Goal: Task Accomplishment & Management: Manage account settings

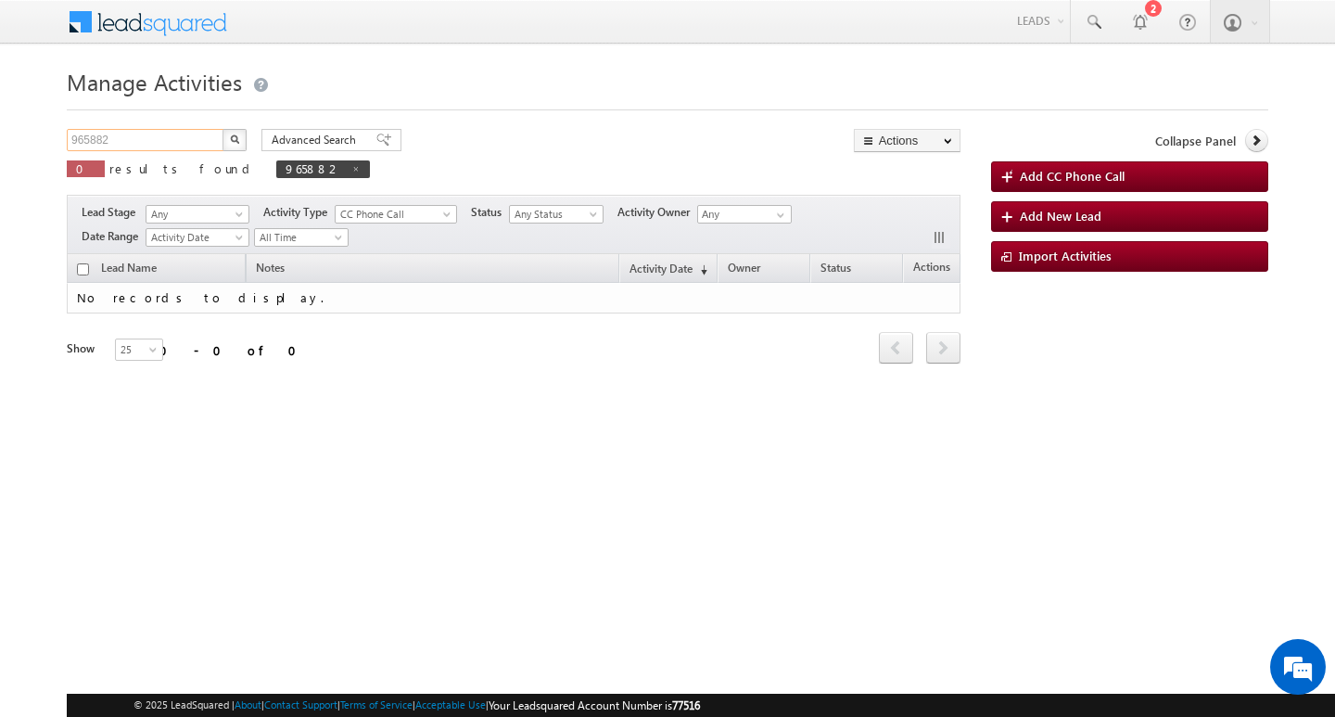
click at [170, 138] on input "965882" at bounding box center [146, 140] width 159 height 22
type input "Search Activities"
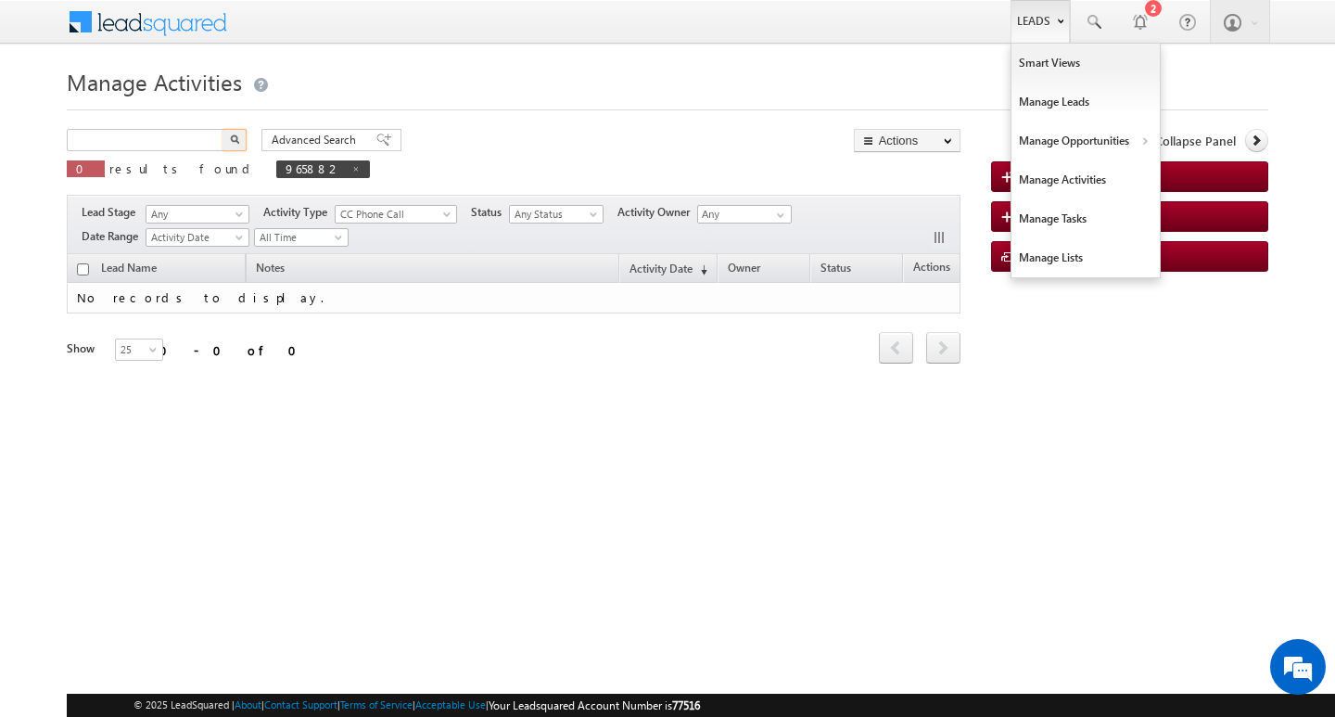
type input "Search Activities"
click at [1053, 21] on link "Leads" at bounding box center [1039, 21] width 59 height 43
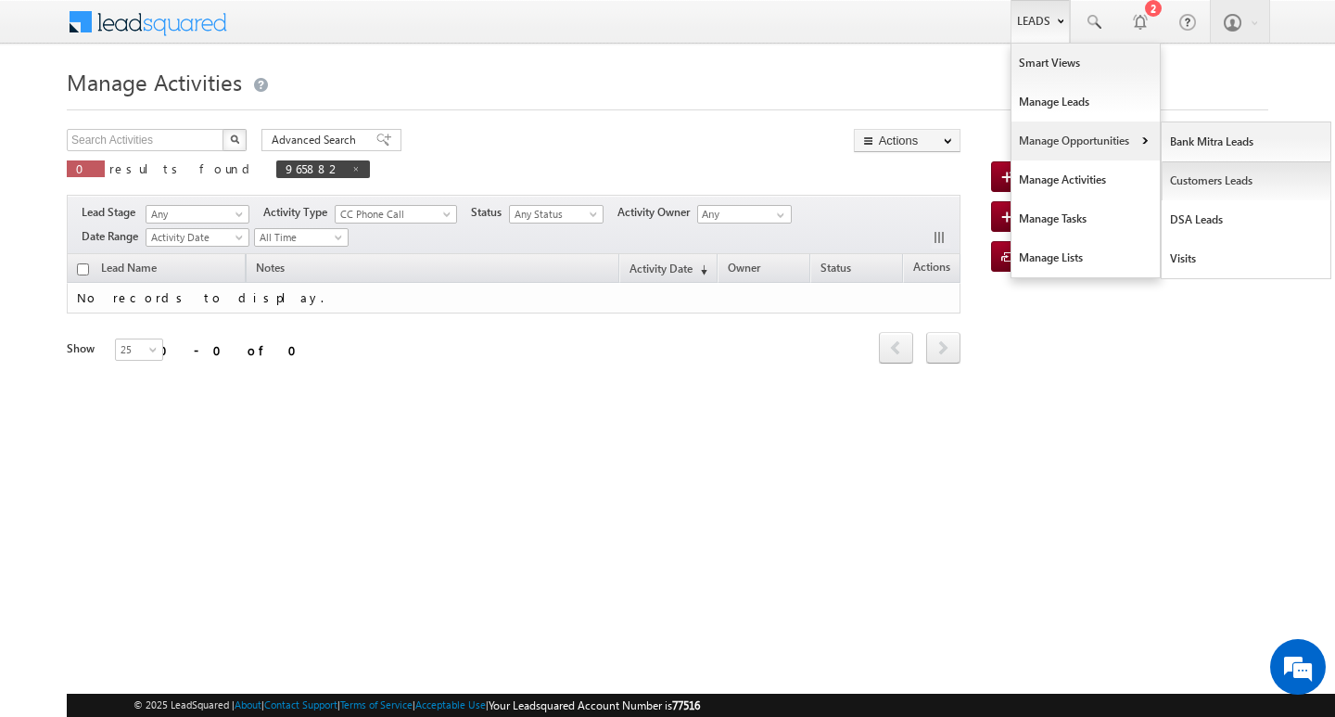
click at [1208, 176] on link "Customers Leads" at bounding box center [1246, 180] width 170 height 39
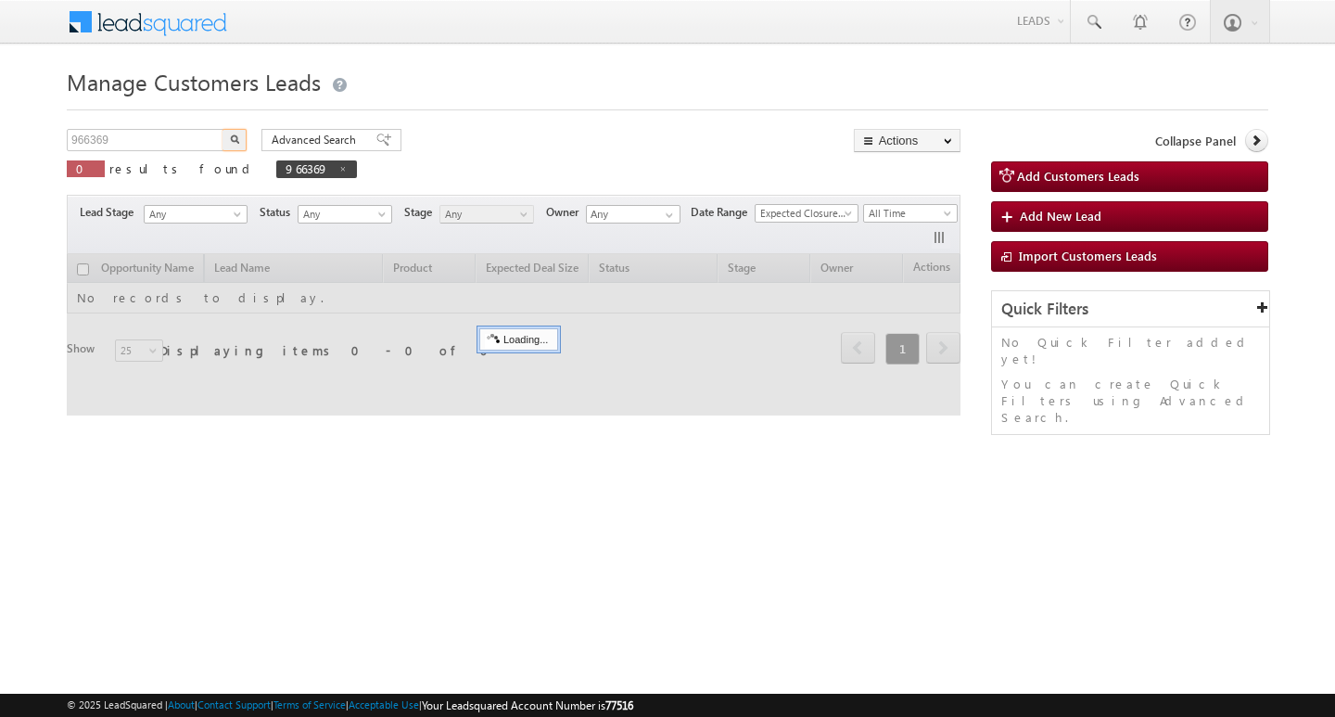
click at [162, 137] on input "966369" at bounding box center [146, 140] width 159 height 22
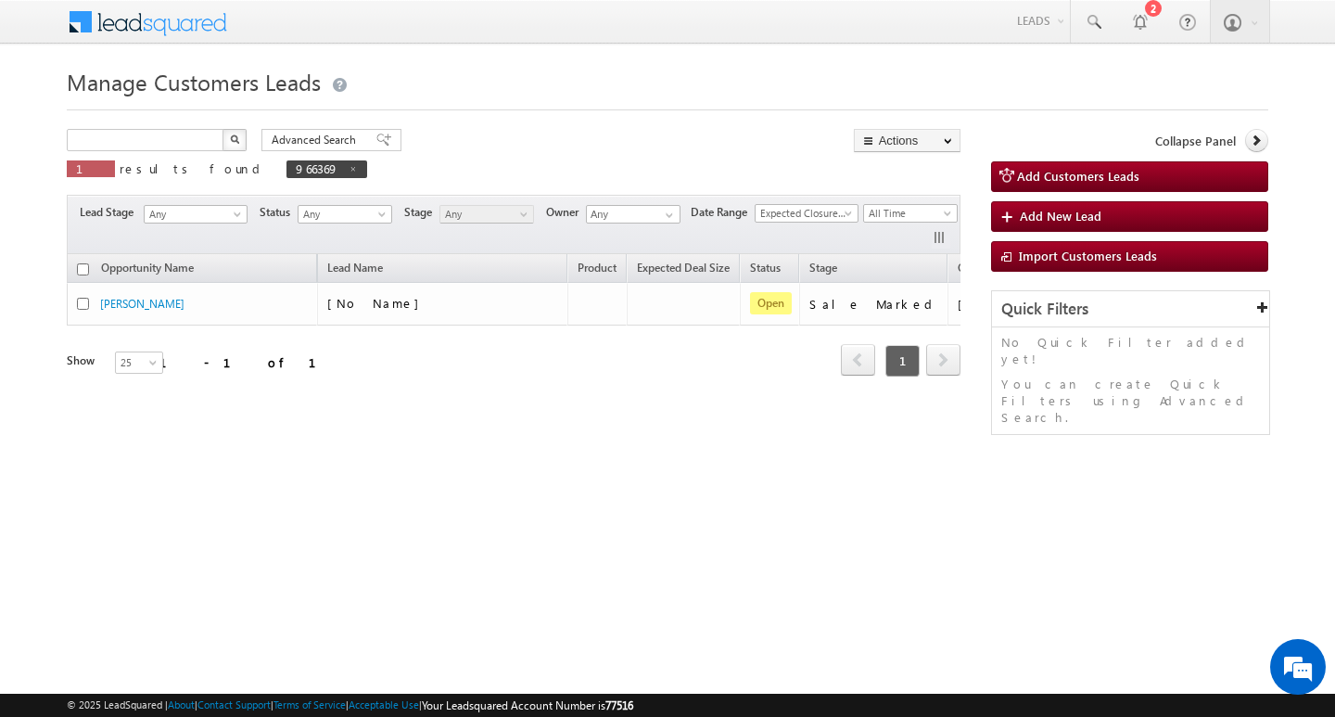
type input "Search Customers Leads"
click at [171, 129] on input "text" at bounding box center [146, 140] width 159 height 22
paste input "976044"
type input "976044"
click at [222, 129] on button "button" at bounding box center [234, 140] width 24 height 22
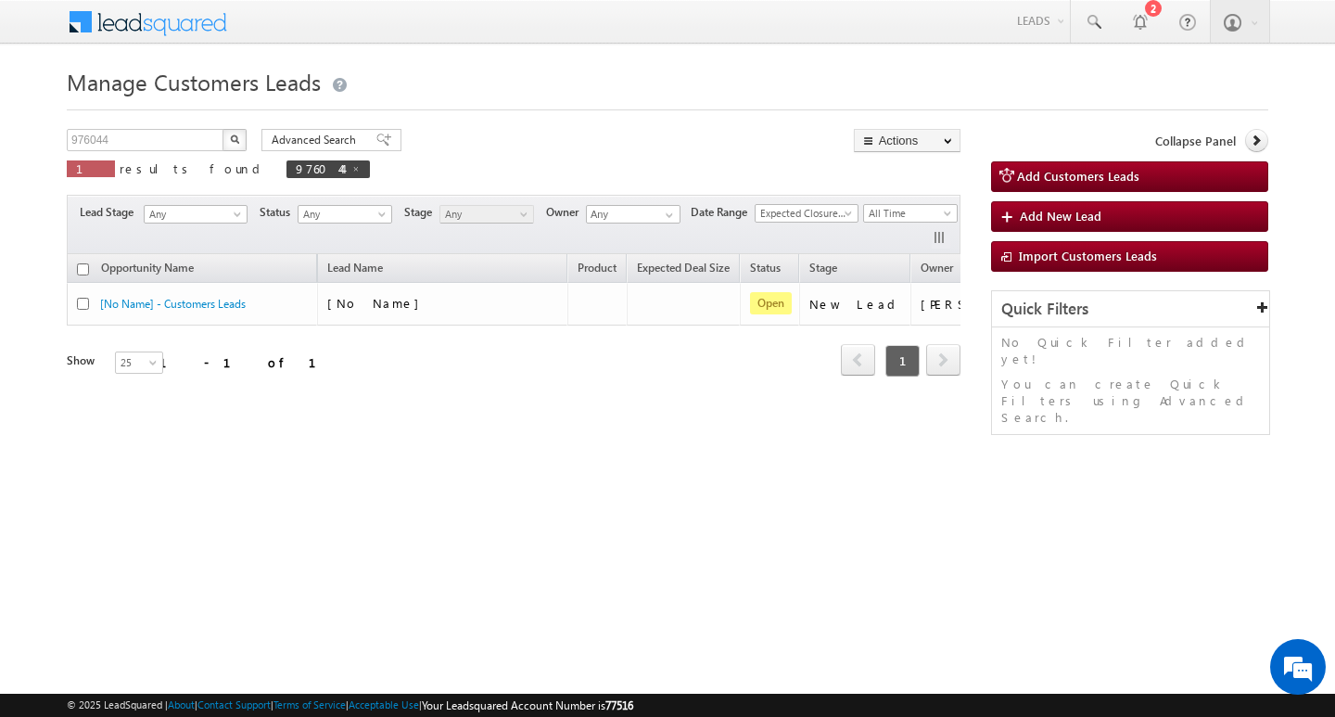
scroll to position [0, 75]
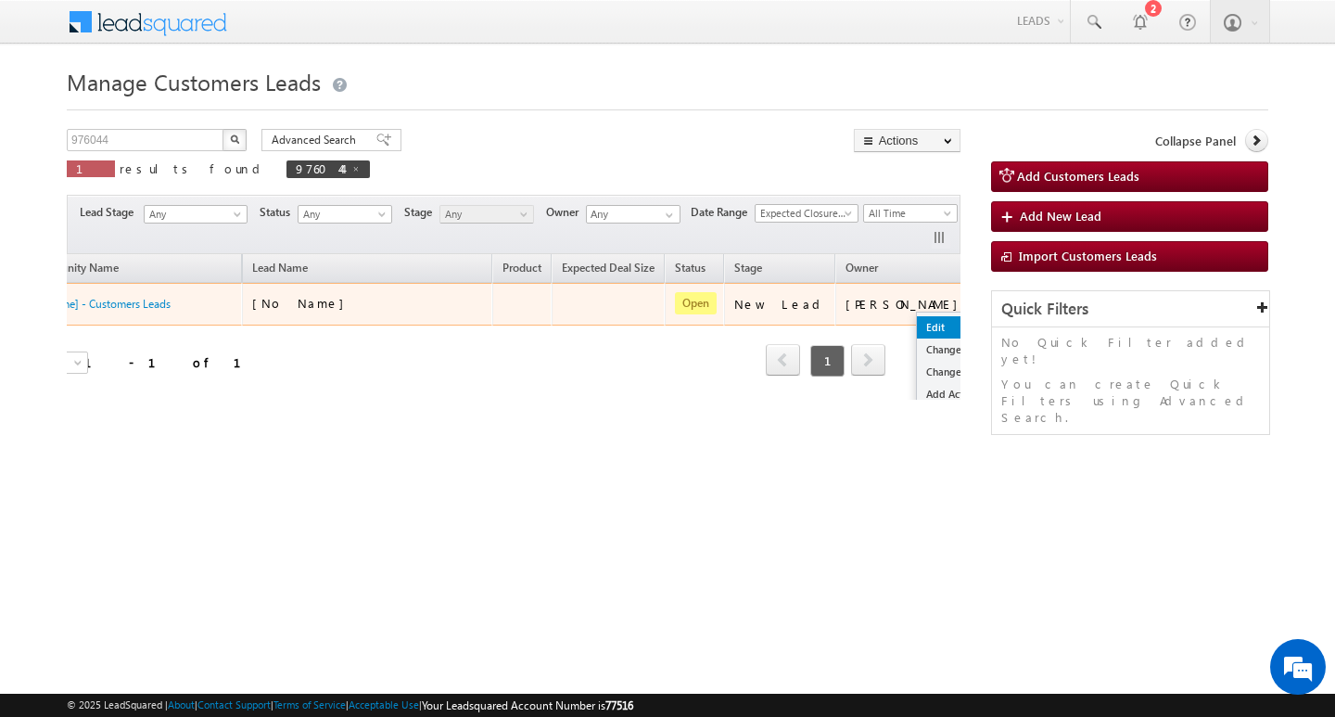
click at [917, 321] on link "Edit" at bounding box center [963, 327] width 93 height 22
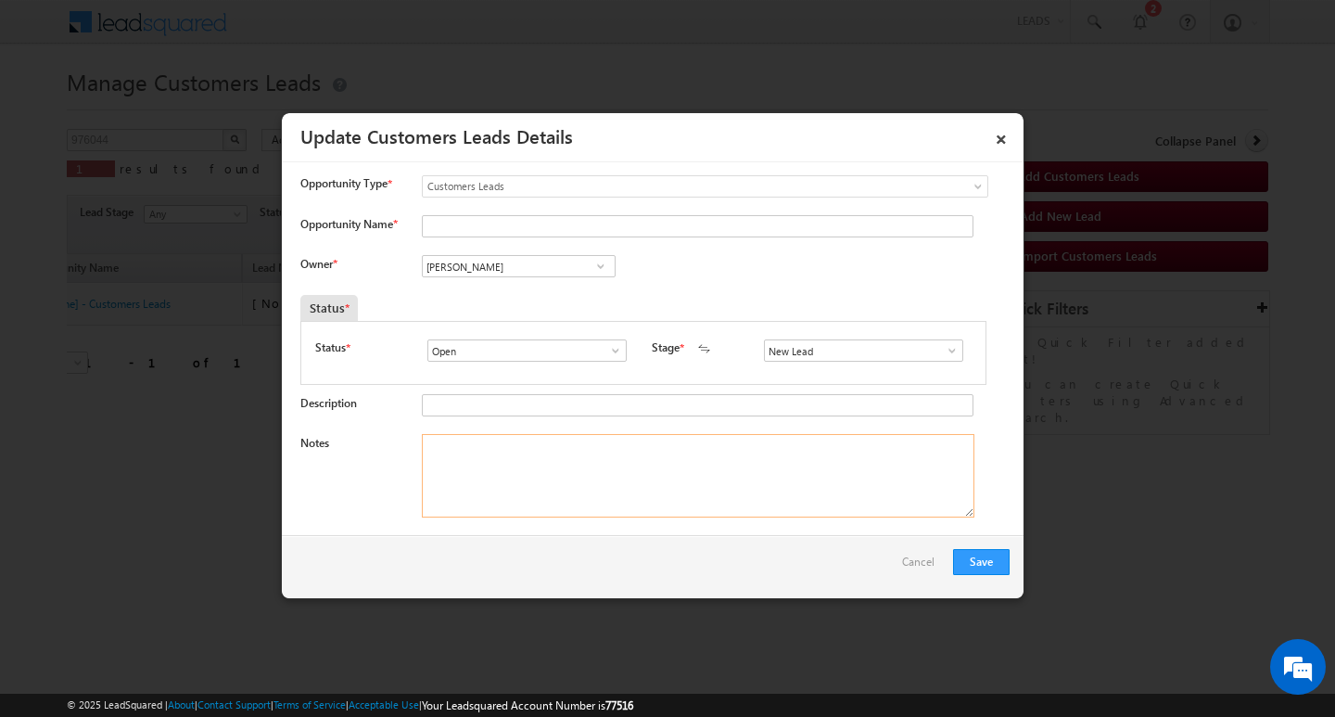
click at [710, 479] on textarea "Notes" at bounding box center [698, 475] width 552 height 83
click at [951, 353] on span at bounding box center [952, 350] width 19 height 15
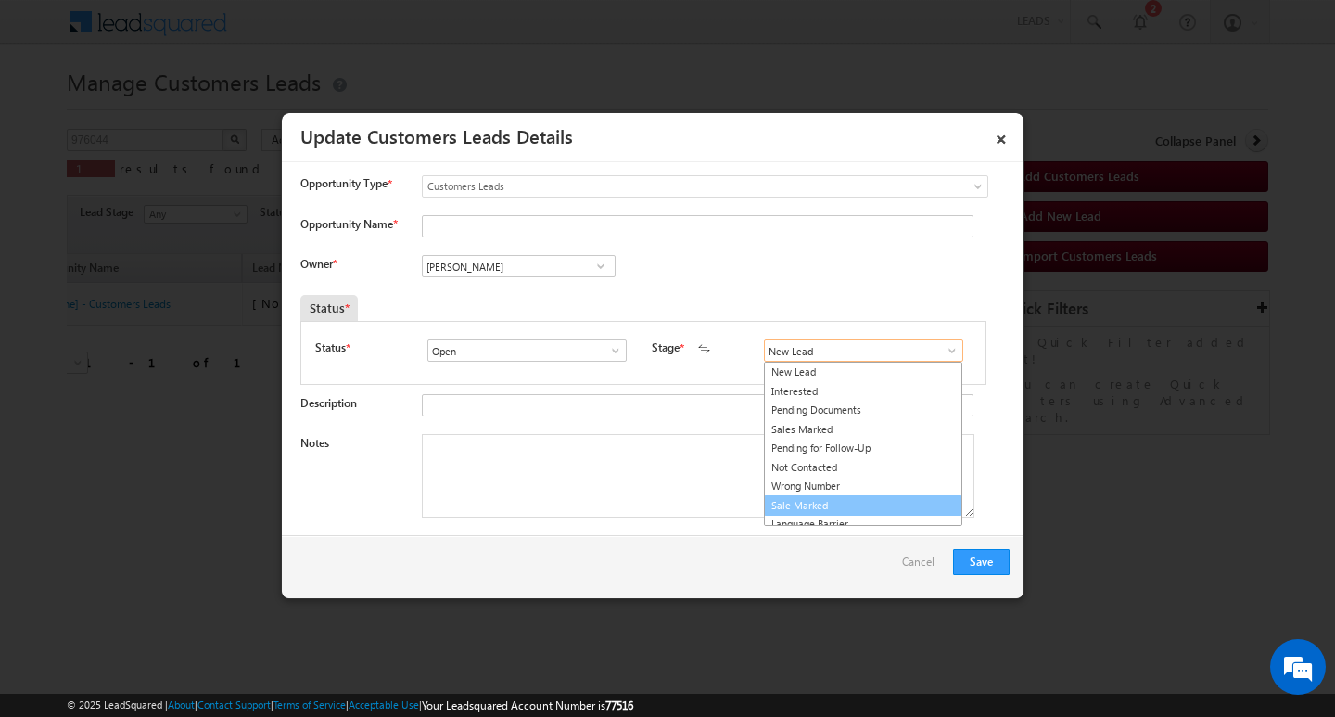
click at [892, 501] on link "Sale Marked" at bounding box center [863, 505] width 198 height 21
type input "Sale Marked"
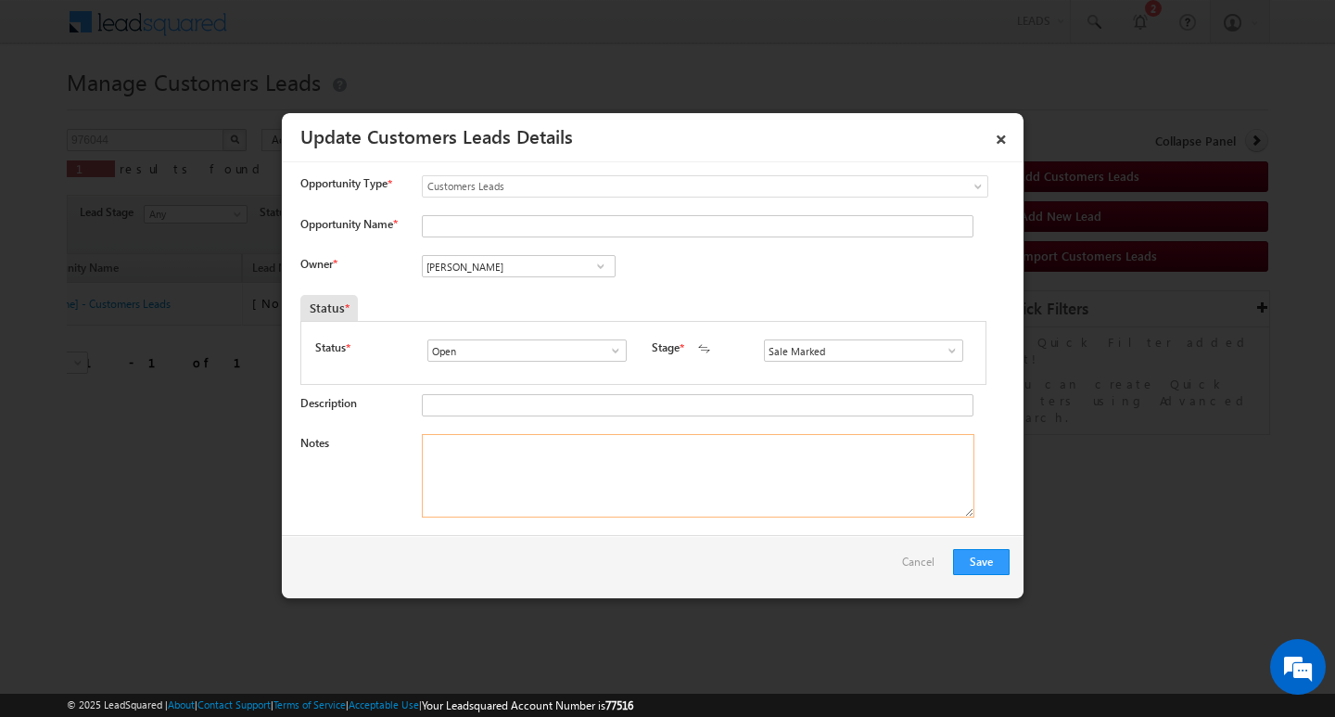
click at [781, 482] on textarea "Notes" at bounding box center [698, 475] width 552 height 83
click at [604, 473] on textarea "Notes" at bounding box center [698, 475] width 552 height 83
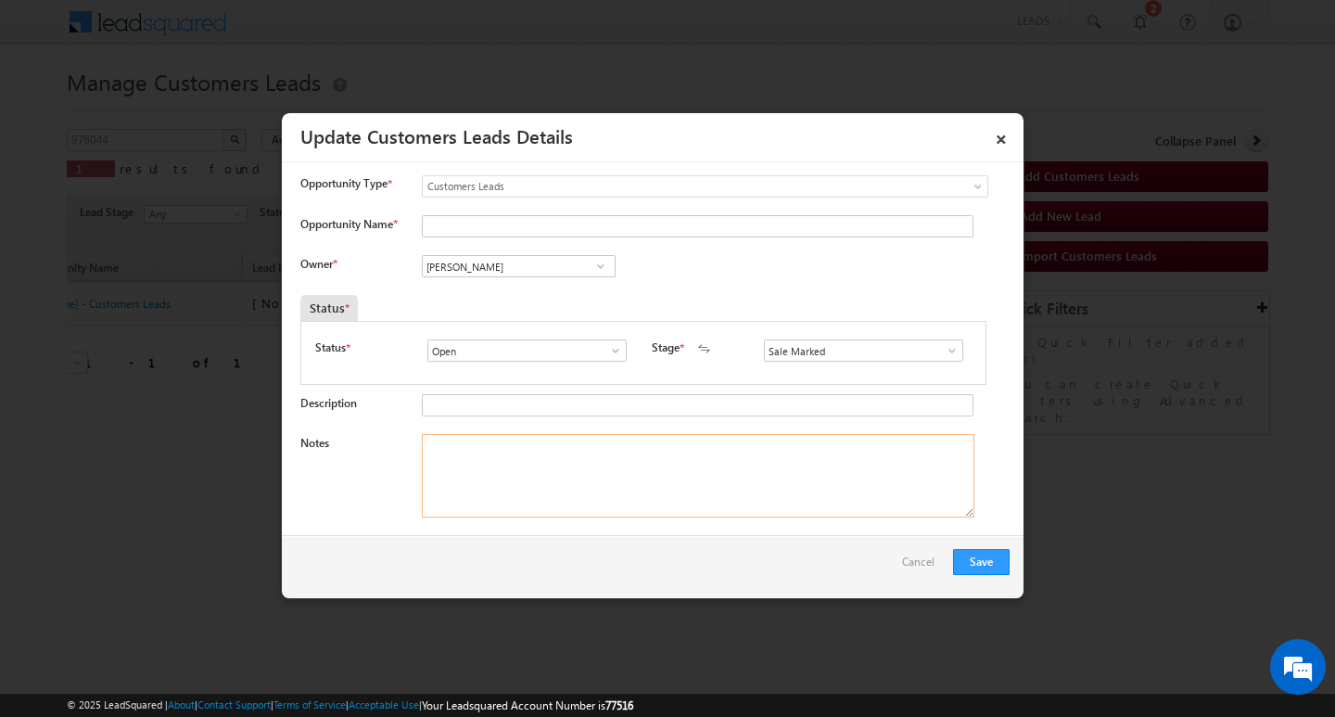
paste textarea "Dev [PERSON_NAME]/ AG 55Y / MOTHE INCOME / 30K / WORAK EXPE : 45Y / EMI : 300/ …"
type textarea "Dev [PERSON_NAME]/ AG 55Y / MOTHE INCOME / 30K / WORAK EXPE : 45Y / EMI : 300/ …"
click at [508, 264] on input "[PERSON_NAME]" at bounding box center [519, 266] width 194 height 22
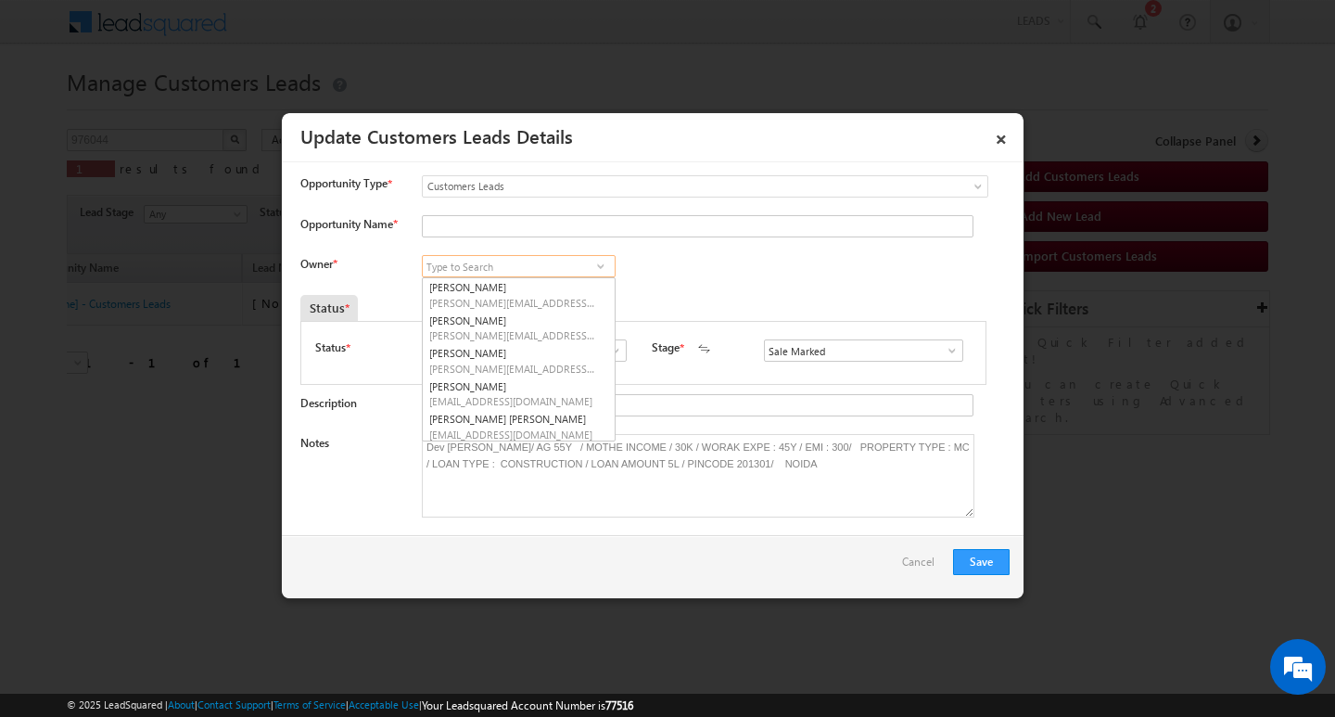
paste input "[PERSON_NAME]"
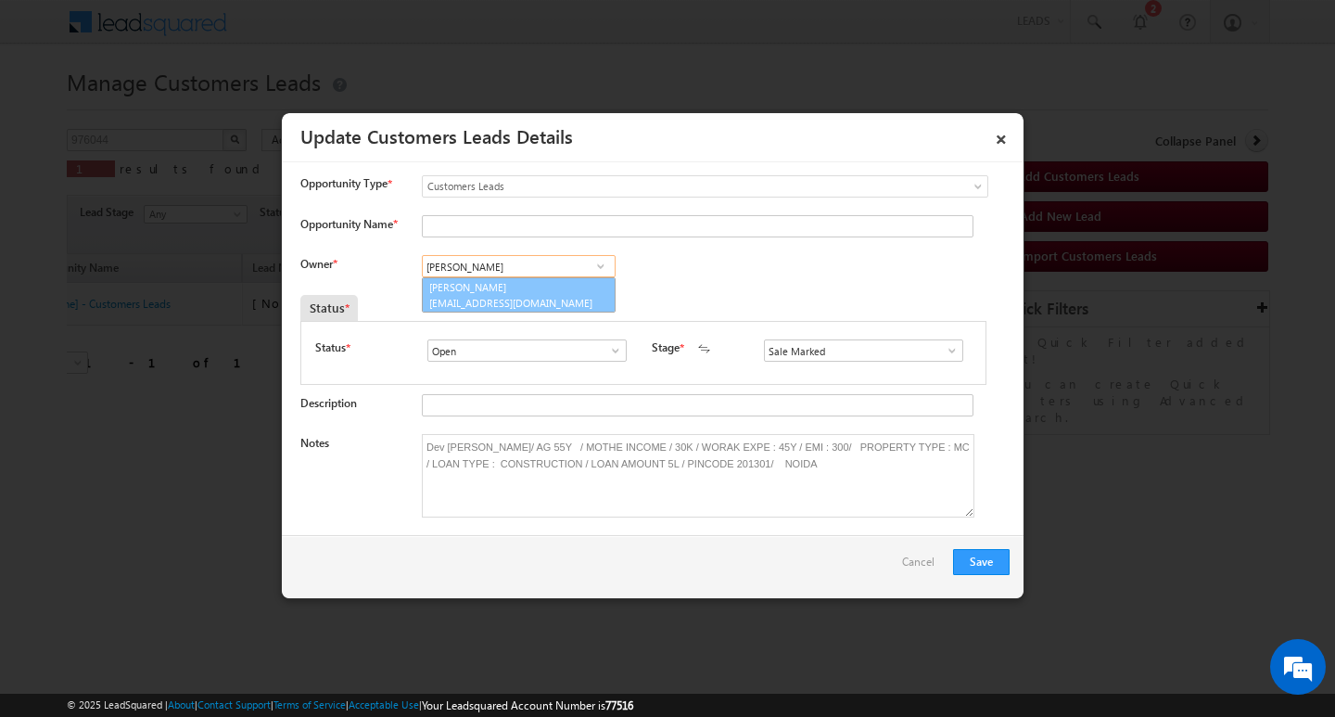
click at [508, 286] on link "[PERSON_NAME] Tiwari [EMAIL_ADDRESS][DOMAIN_NAME]" at bounding box center [519, 294] width 194 height 35
type input "[PERSON_NAME]"
click at [527, 225] on input "Opportunity Name *" at bounding box center [698, 226] width 552 height 22
click at [462, 221] on input "Opportunity Name *" at bounding box center [698, 226] width 552 height 22
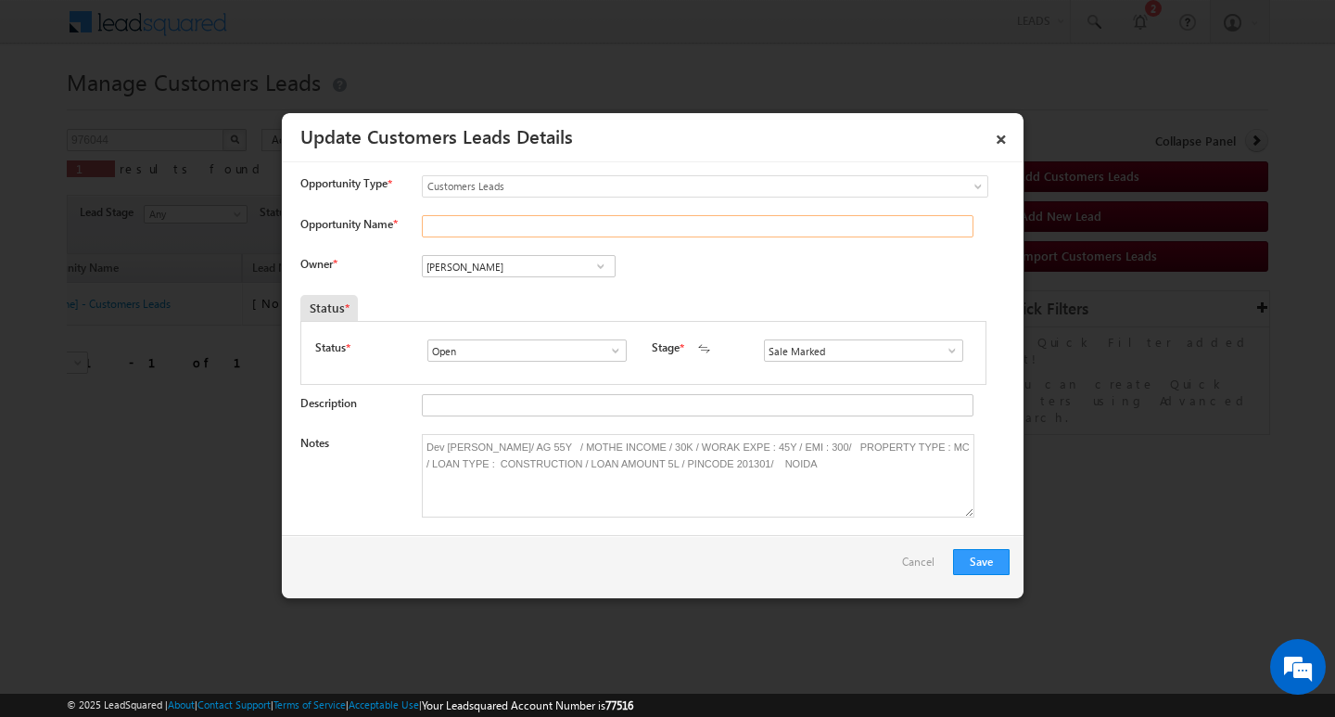
click at [462, 221] on input "Opportunity Name *" at bounding box center [698, 226] width 552 height 22
paste input "Dev [PERSON_NAME][DEMOGRAPHIC_DATA]"
type input "Dev [PERSON_NAME][DEMOGRAPHIC_DATA]"
click at [978, 562] on button "Save" at bounding box center [981, 562] width 57 height 26
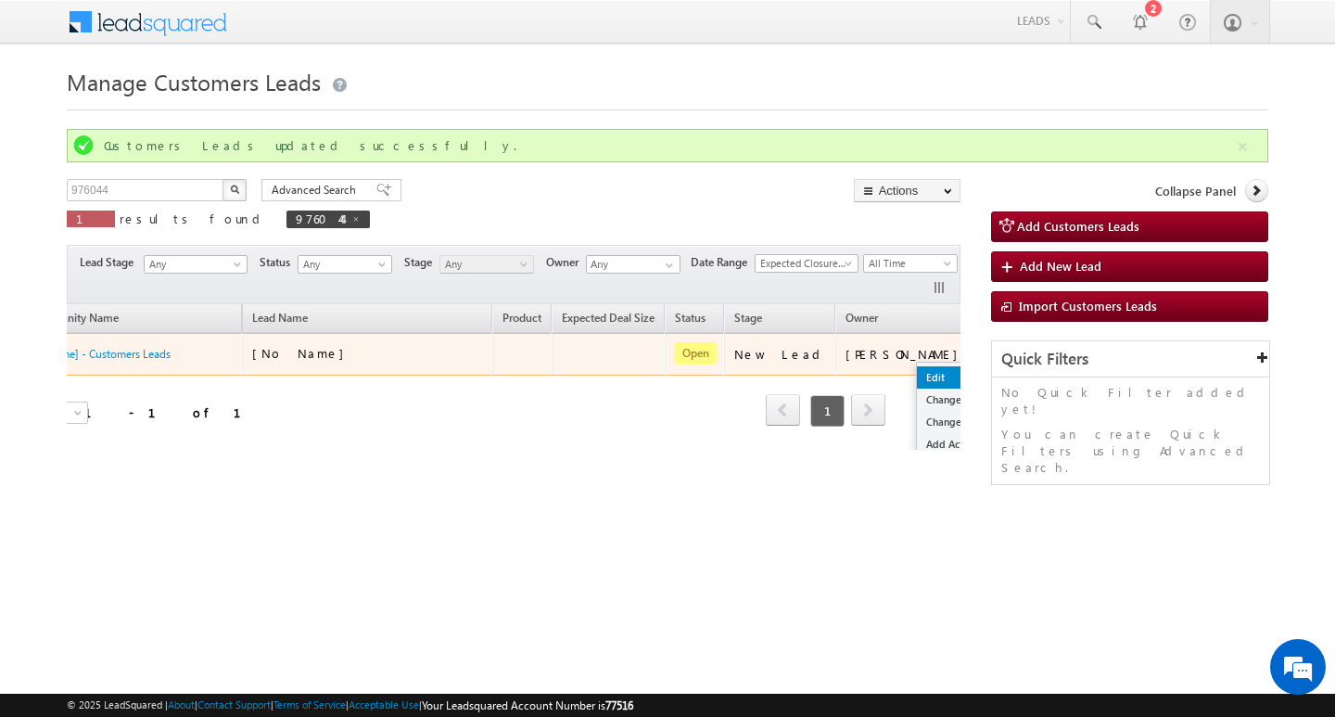
click at [916, 374] on ul "Edit Change Owner Change Stage Add Activity Add Task Delete" at bounding box center [963, 433] width 95 height 143
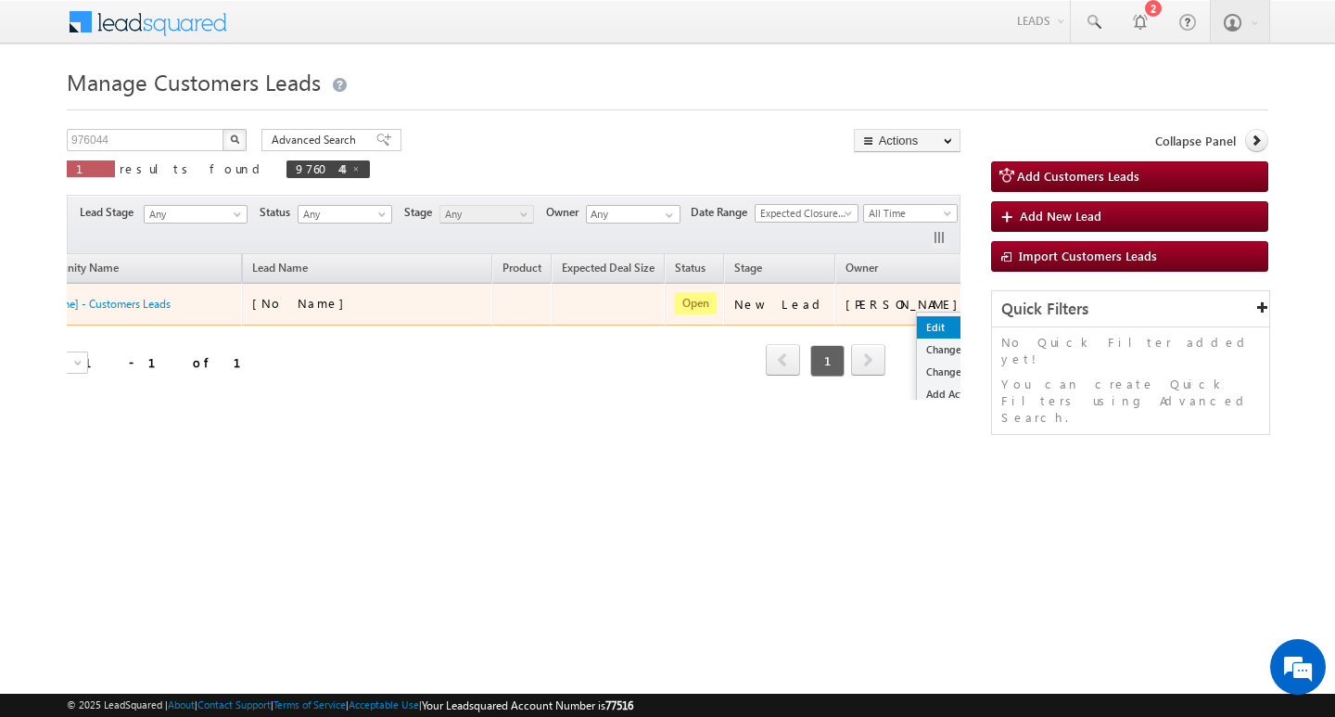
click at [917, 319] on link "Edit" at bounding box center [963, 327] width 93 height 22
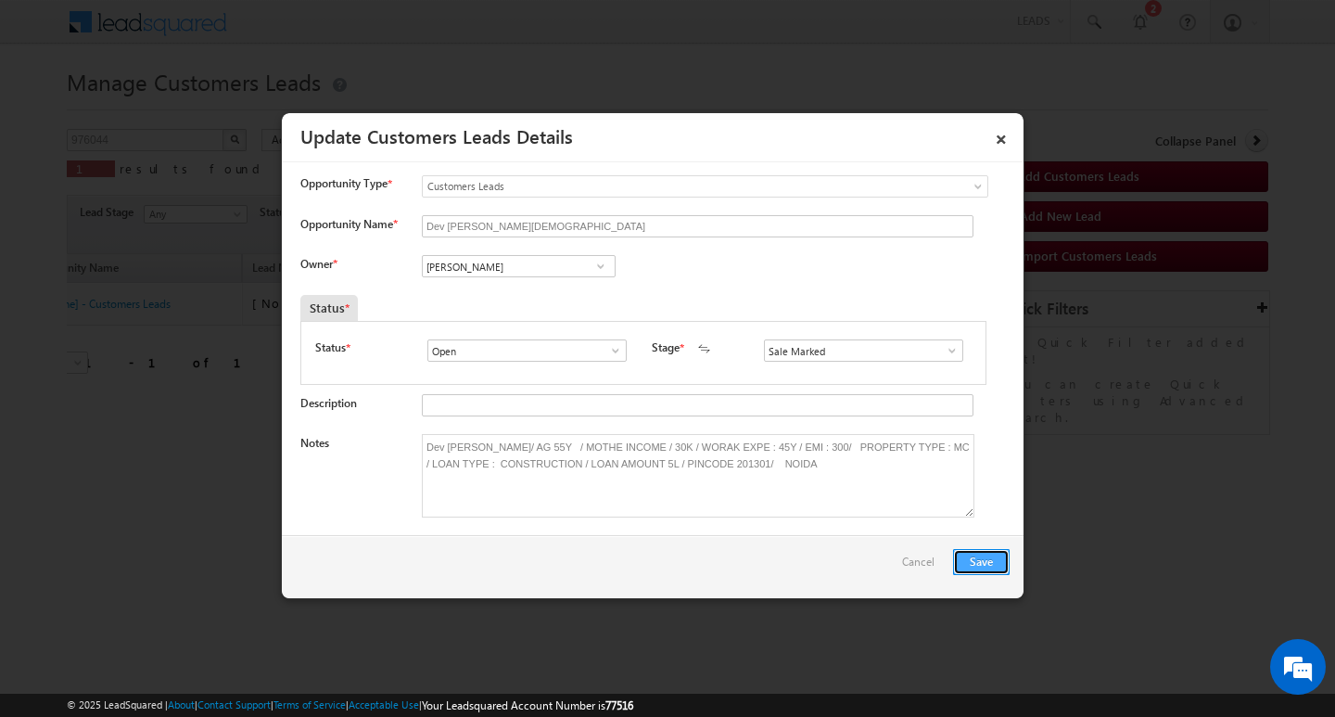
click at [964, 554] on button "Save" at bounding box center [981, 562] width 57 height 26
